Goal: Navigation & Orientation: Find specific page/section

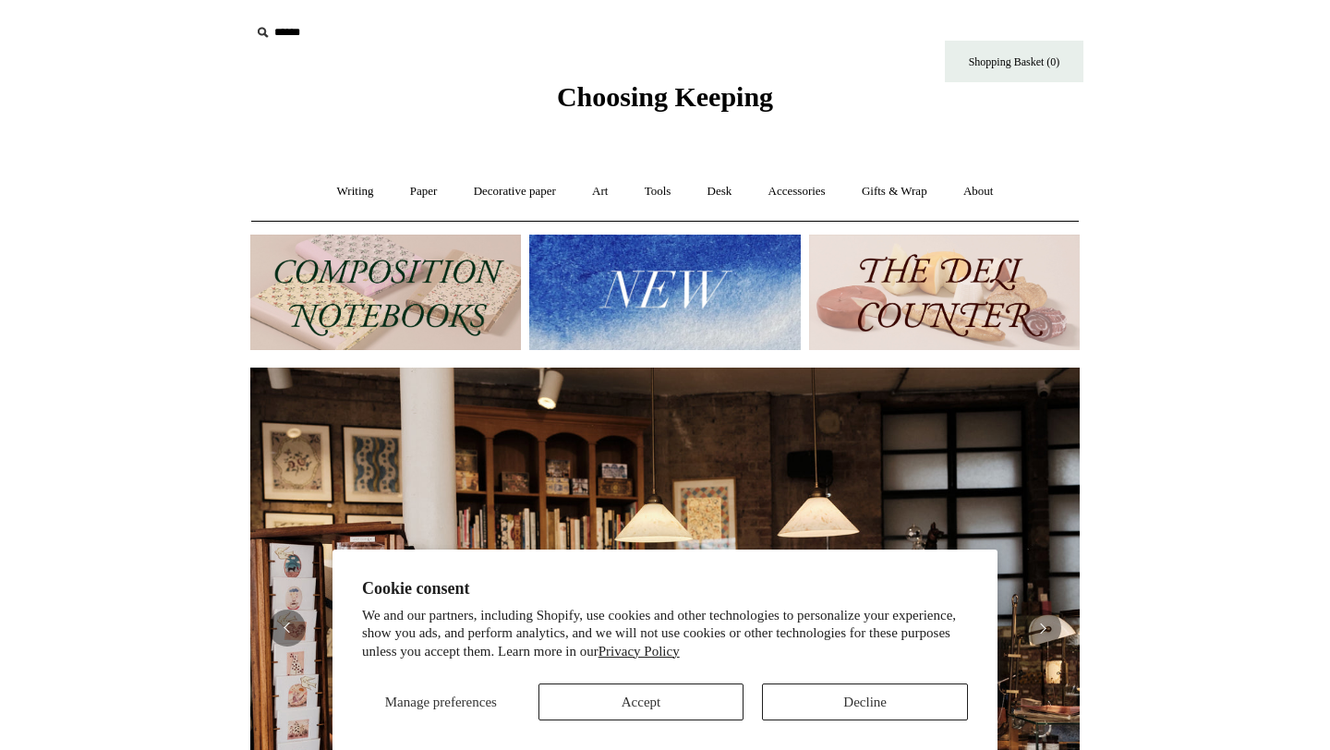
click at [332, 288] on img at bounding box center [385, 292] width 271 height 115
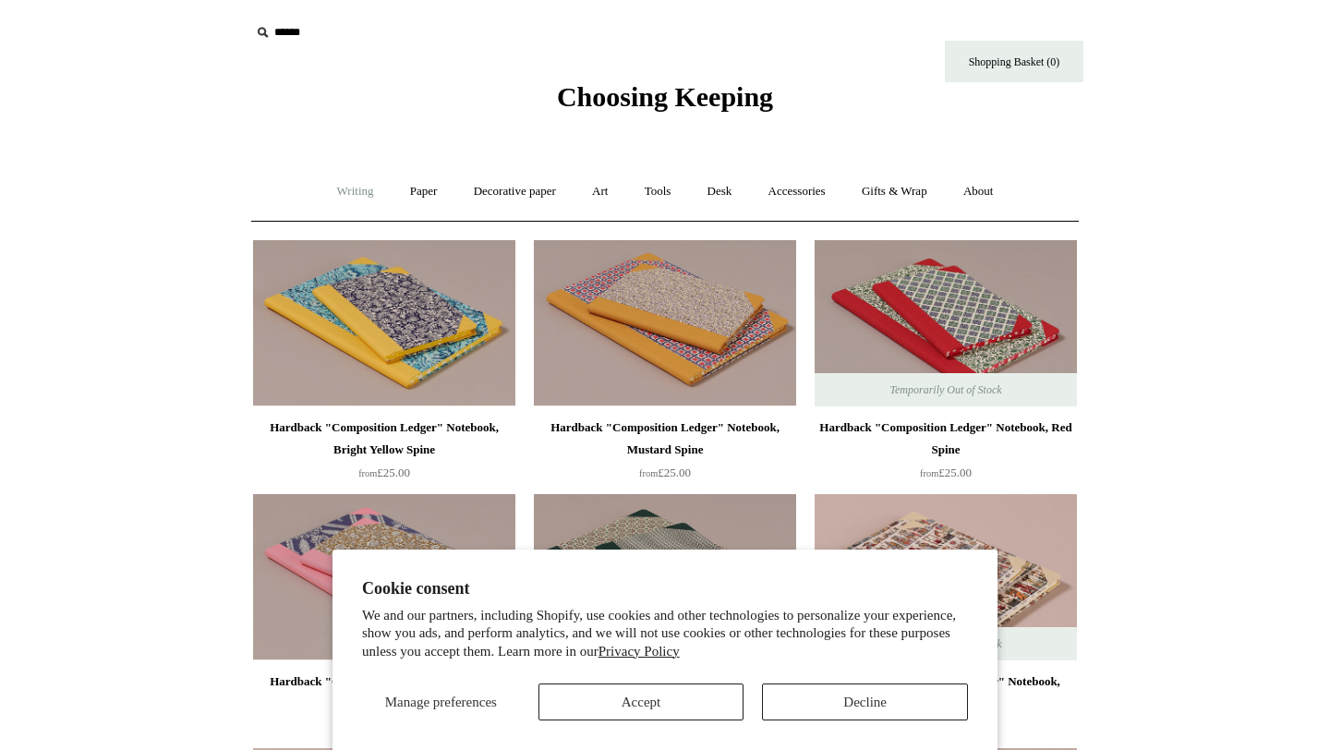
click at [335, 192] on link "Writing +" at bounding box center [355, 191] width 70 height 49
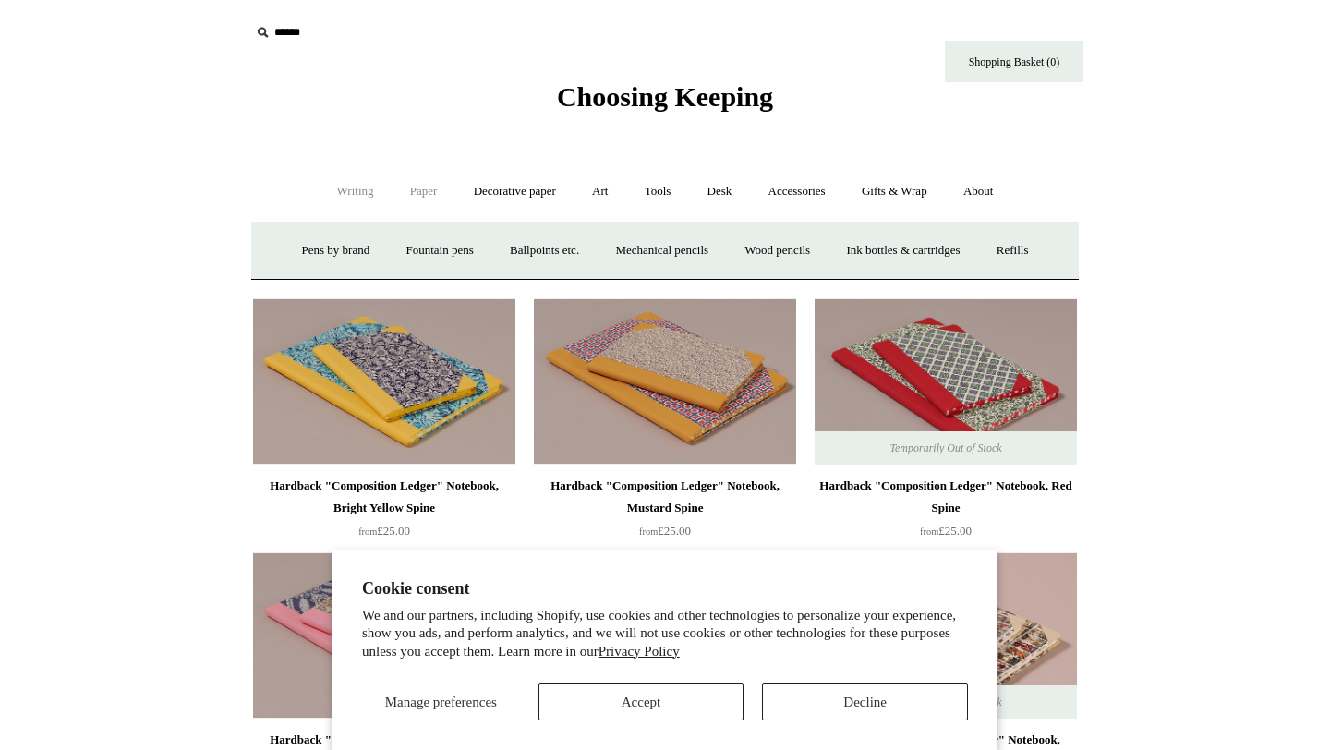
click at [417, 191] on link "Paper +" at bounding box center [423, 191] width 61 height 49
click at [509, 259] on link "📆 Dated Diaries 📆" at bounding box center [519, 250] width 135 height 49
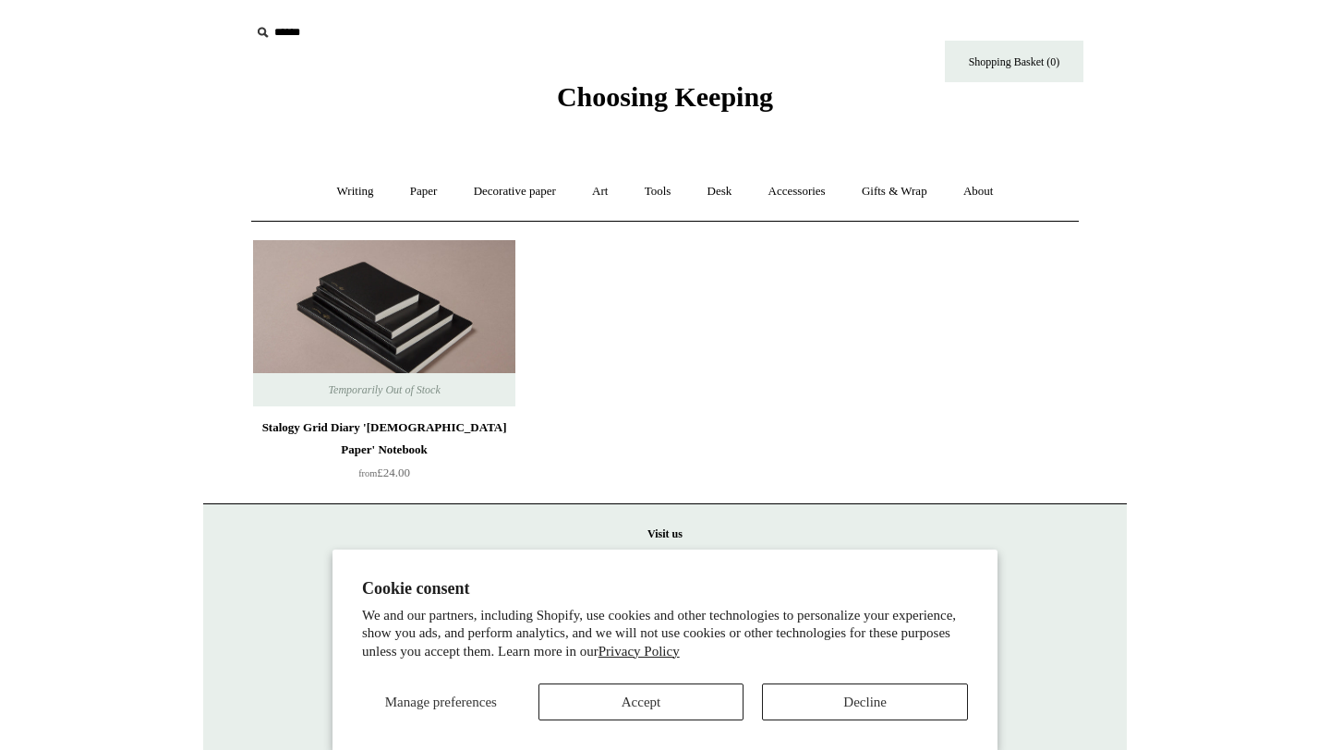
scroll to position [42, 0]
